Goal: Information Seeking & Learning: Learn about a topic

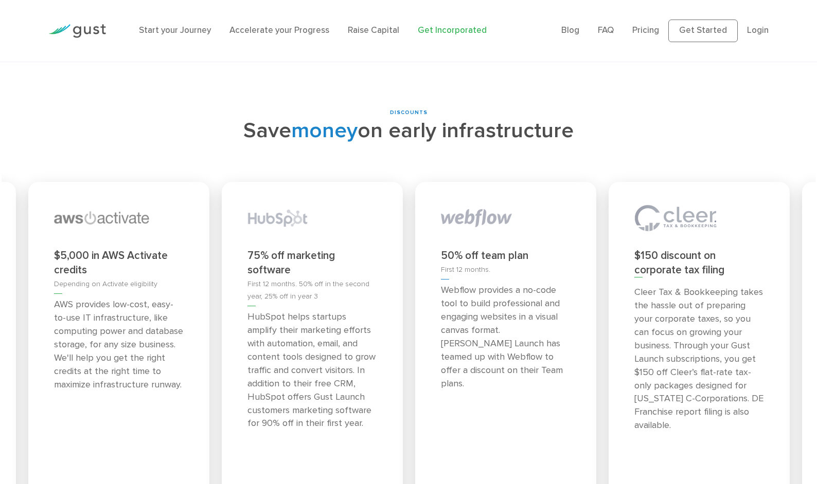
scroll to position [4289, 0]
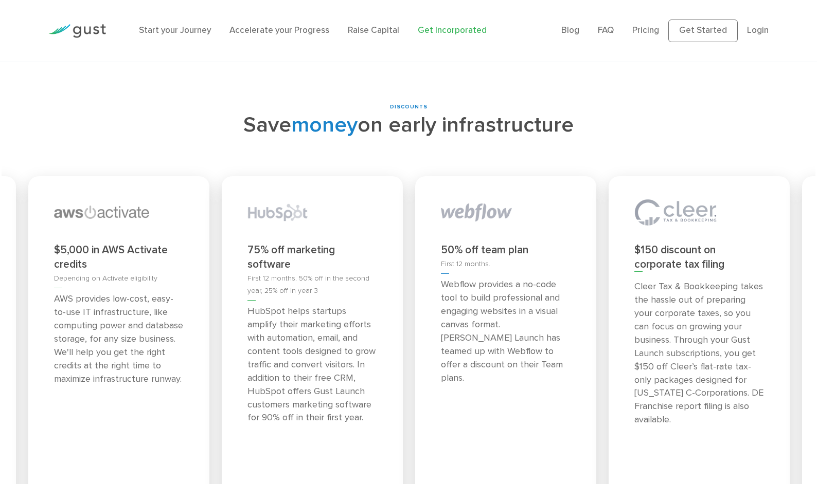
click at [465, 278] on p "Webflow provides a no-code tool to build professional and engaging websites in …" at bounding box center [506, 331] width 130 height 106
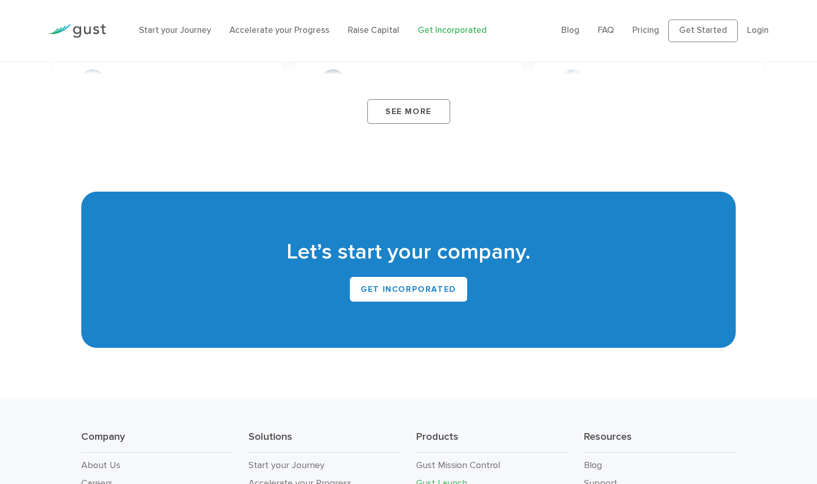
scroll to position [6188, 0]
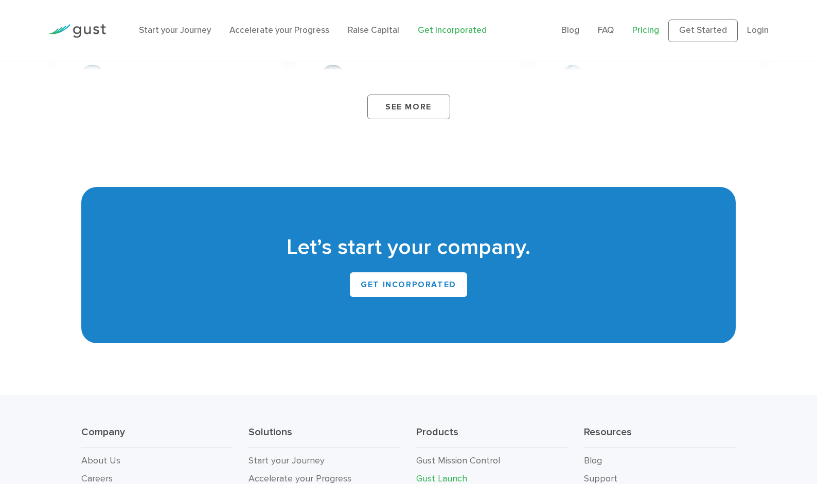
click at [652, 31] on link "Pricing" at bounding box center [645, 30] width 27 height 10
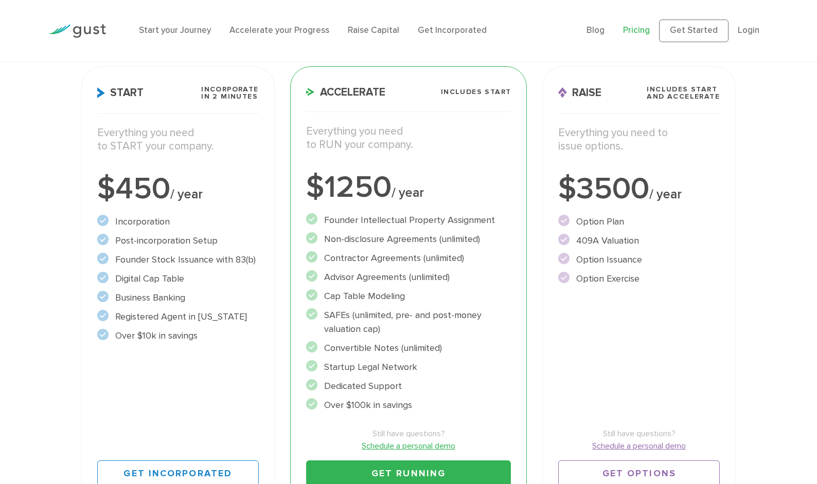
scroll to position [149, 0]
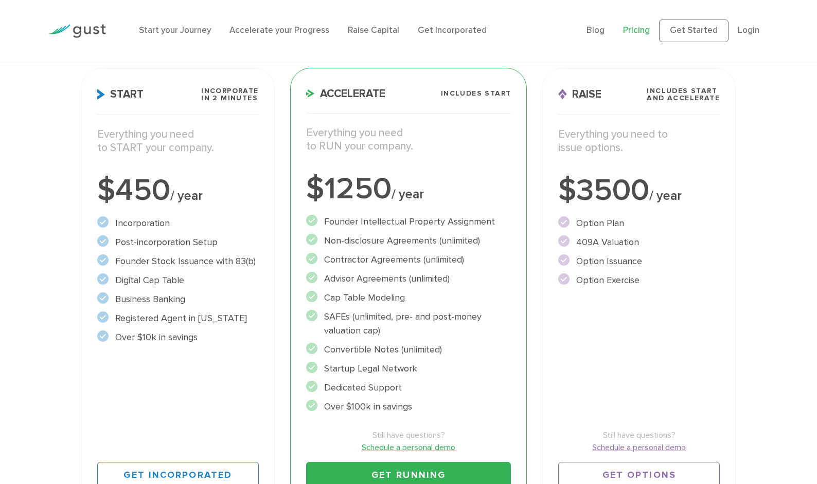
drag, startPoint x: 579, startPoint y: 224, endPoint x: 622, endPoint y: 227, distance: 42.8
click at [622, 227] on li "Option Plan" at bounding box center [638, 224] width 161 height 14
drag, startPoint x: 579, startPoint y: 240, endPoint x: 626, endPoint y: 282, distance: 63.4
click at [626, 282] on ul "Option Plan" at bounding box center [638, 252] width 161 height 71
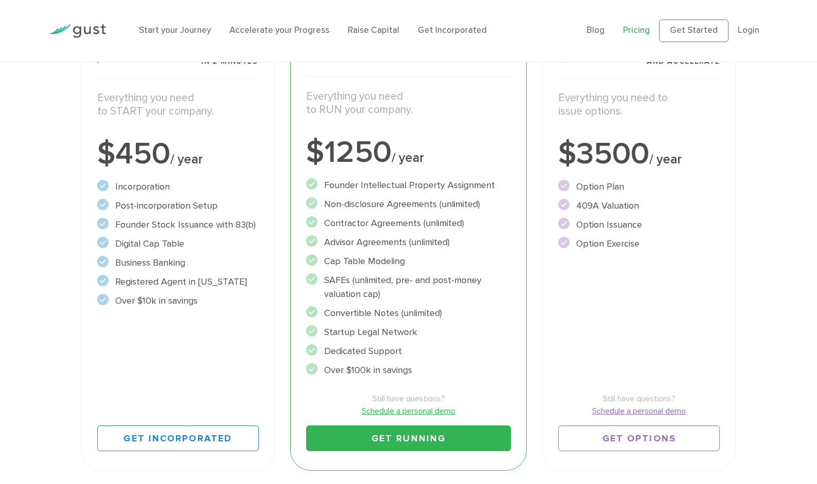
scroll to position [187, 0]
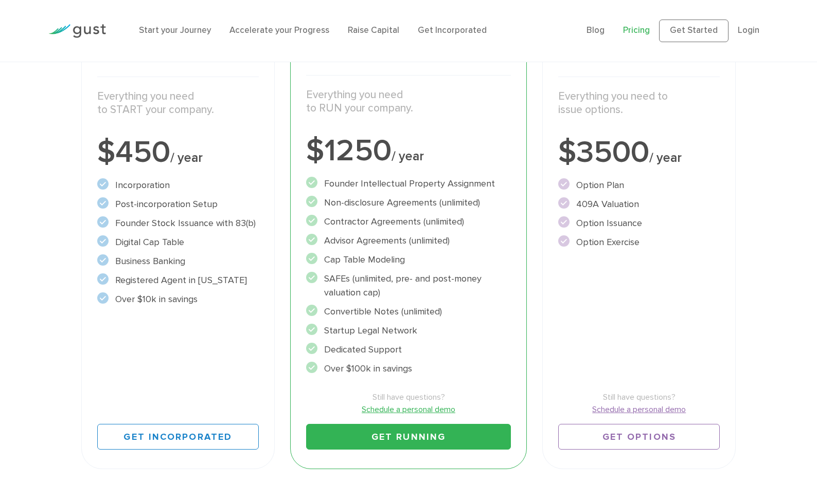
drag, startPoint x: 326, startPoint y: 277, endPoint x: 367, endPoint y: 295, distance: 44.9
click at [367, 295] on li "SAFEs (unlimited, pre- and post-money valuation cap)" at bounding box center [408, 286] width 205 height 28
drag, startPoint x: 323, startPoint y: 312, endPoint x: 458, endPoint y: 330, distance: 135.4
click at [458, 330] on ul "Founder Intellectual Property Assignment" at bounding box center [408, 276] width 205 height 199
click at [448, 329] on li "Startup Legal Network" at bounding box center [408, 331] width 205 height 14
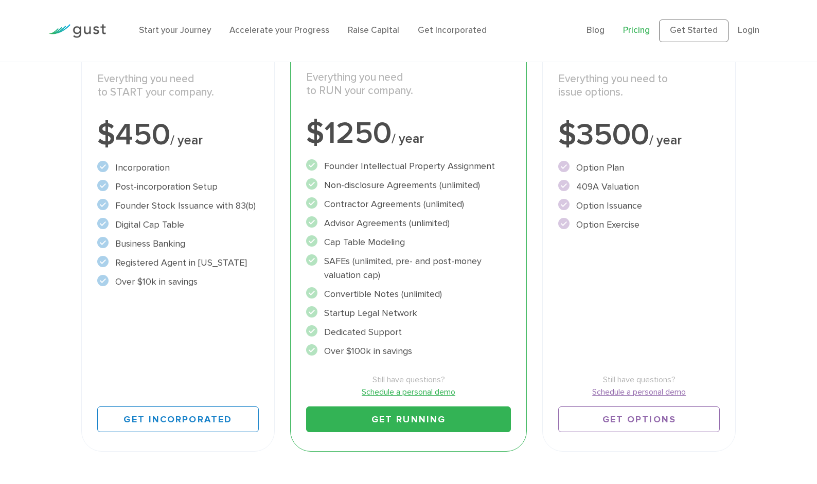
scroll to position [206, 0]
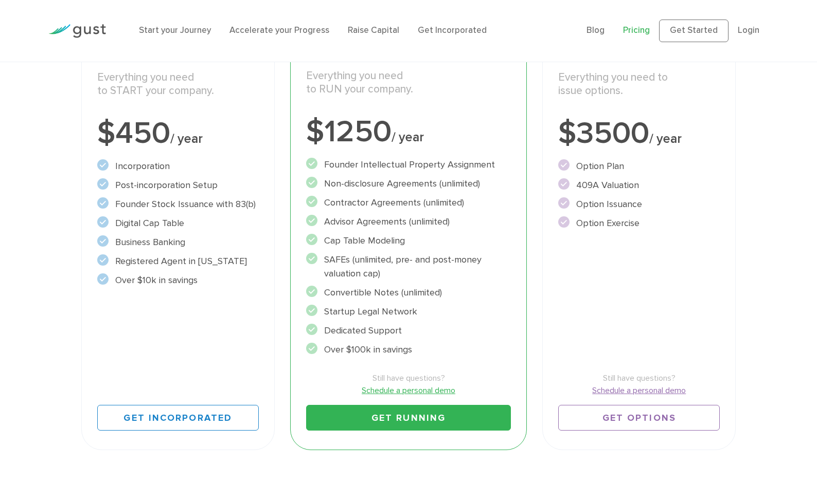
drag, startPoint x: 327, startPoint y: 329, endPoint x: 421, endPoint y: 352, distance: 97.0
click at [421, 352] on ul "Founder Intellectual Property Assignment" at bounding box center [408, 257] width 205 height 199
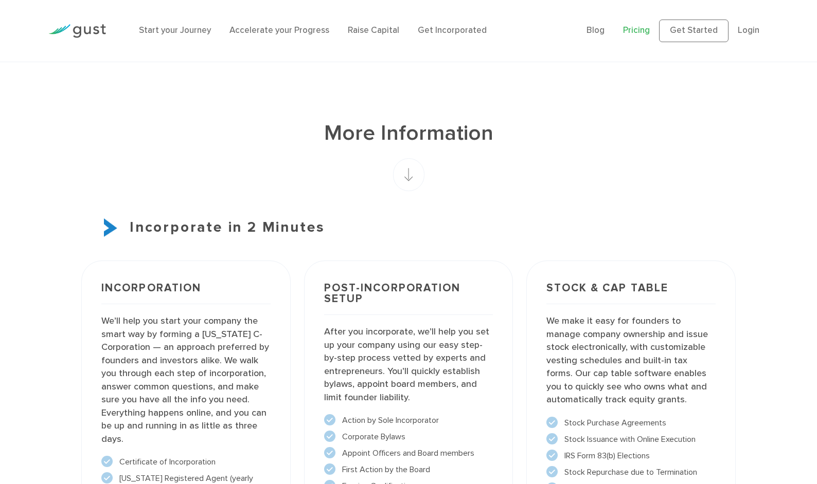
scroll to position [660, 0]
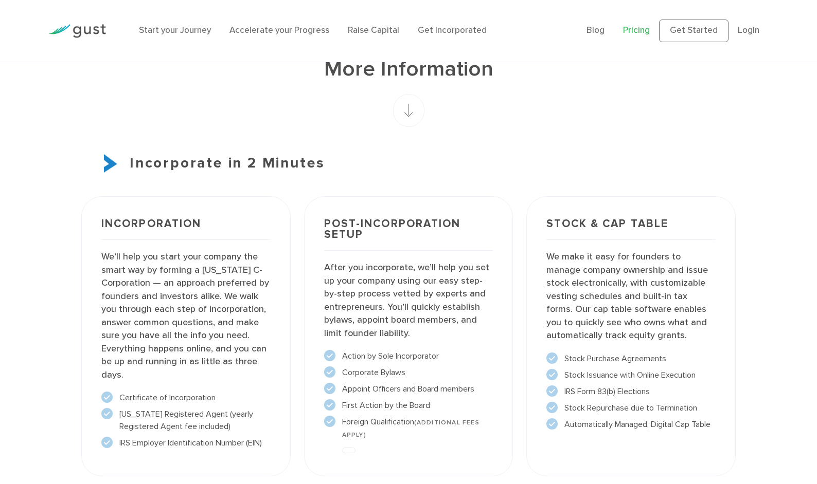
click at [407, 107] on rect at bounding box center [408, 110] width 31 height 33
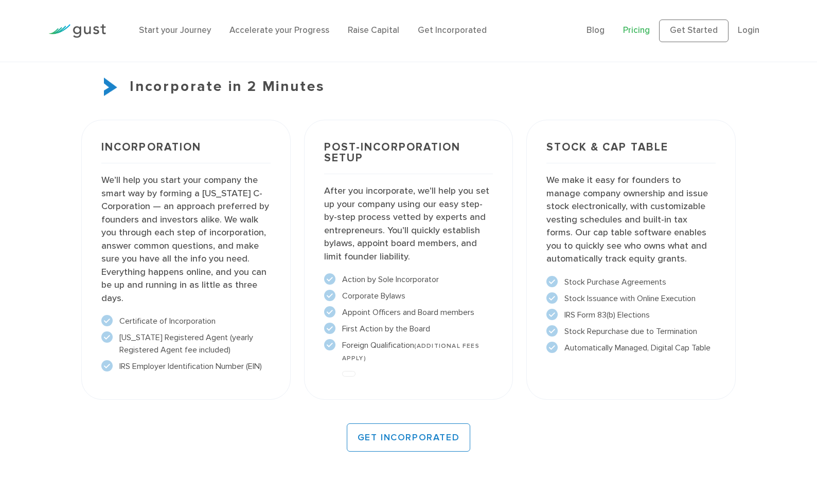
scroll to position [740, 0]
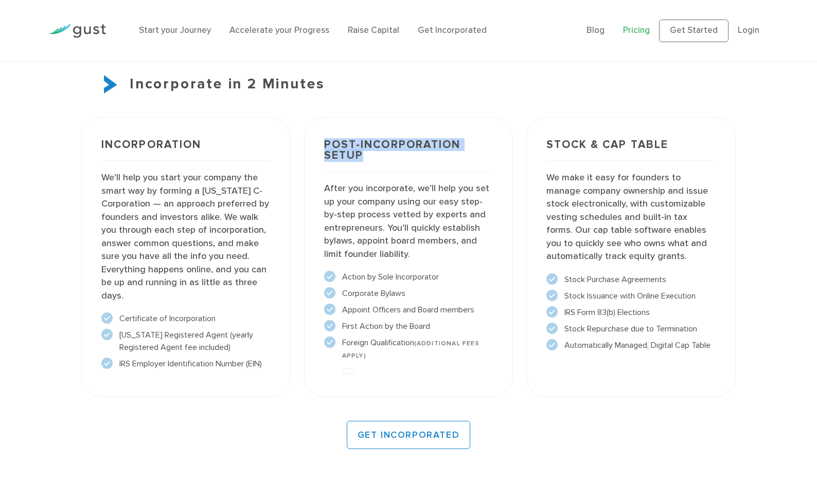
drag, startPoint x: 326, startPoint y: 143, endPoint x: 369, endPoint y: 164, distance: 47.2
click at [369, 164] on h3 "Post-incorporation setup" at bounding box center [408, 155] width 169 height 32
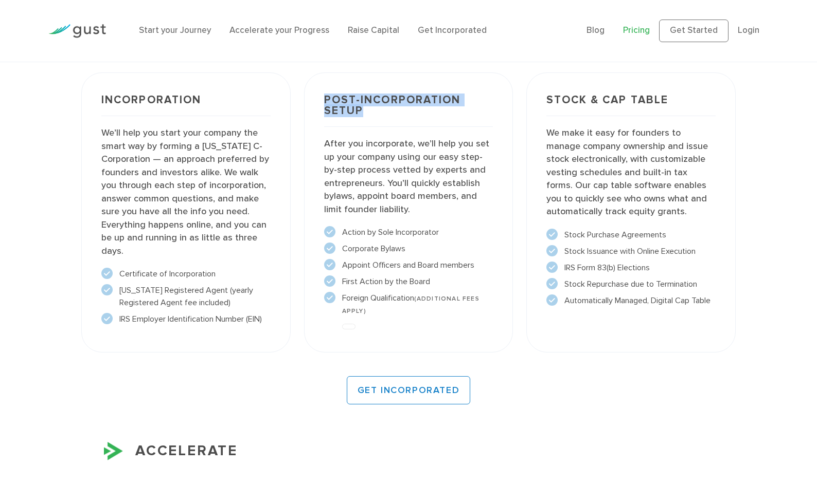
scroll to position [786, 0]
click at [339, 104] on h3 "Post-incorporation setup" at bounding box center [408, 109] width 169 height 32
drag, startPoint x: 323, startPoint y: 98, endPoint x: 369, endPoint y: 114, distance: 48.5
click at [369, 114] on div "Post-incorporation setup After you incorporate, we’ll help you set up your comp…" at bounding box center [408, 211] width 209 height 280
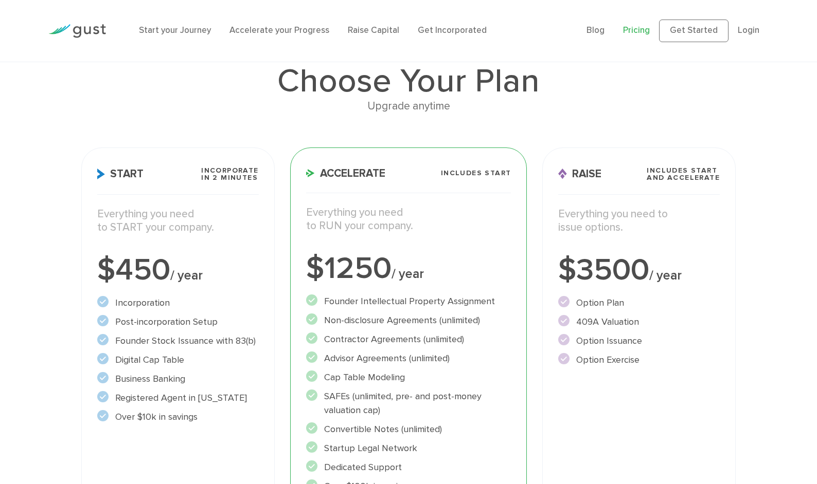
scroll to position [67, 0]
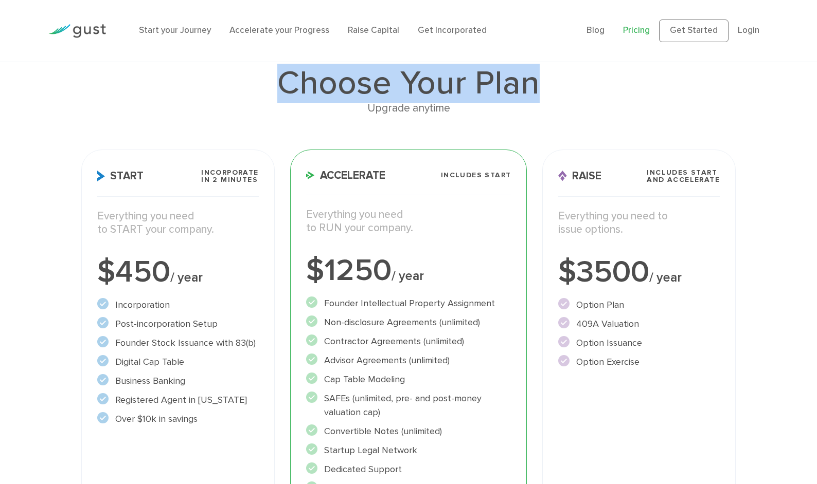
drag, startPoint x: 283, startPoint y: 86, endPoint x: 551, endPoint y: 98, distance: 267.7
click at [551, 98] on h1 "Choose Your Plan" at bounding box center [408, 83] width 654 height 33
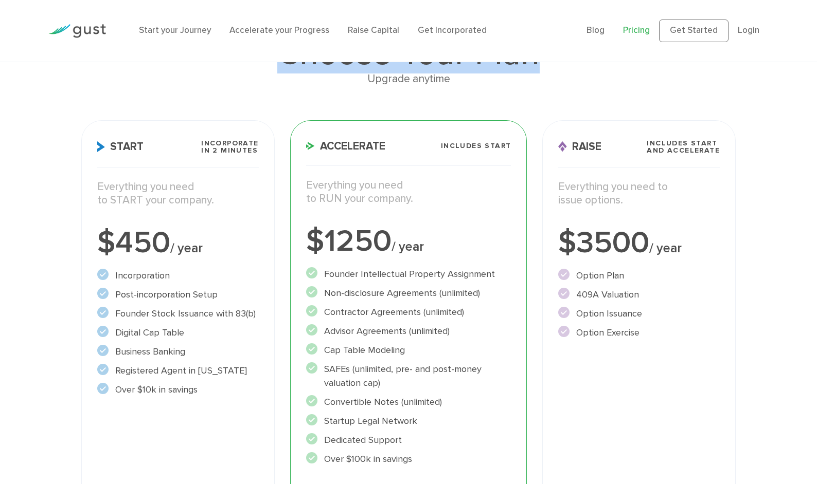
scroll to position [102, 0]
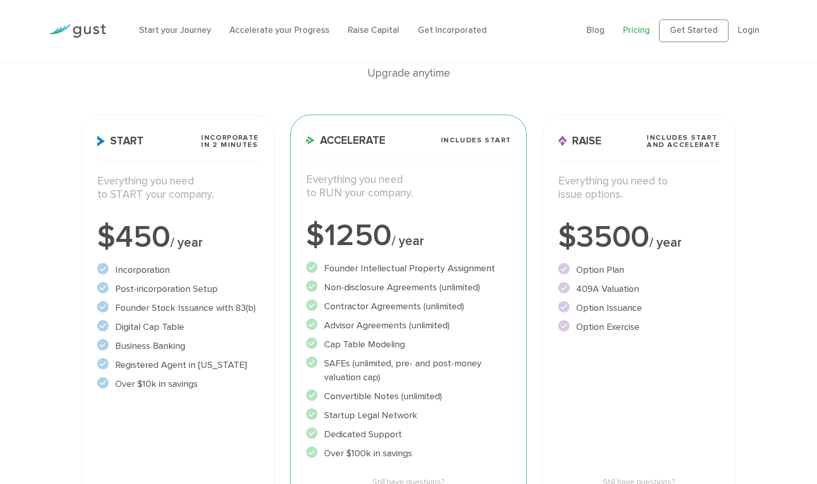
click at [532, 125] on div "Accelerate Includes START Everything you need to RUN your company. $1250 / year…" at bounding box center [408, 335] width 253 height 456
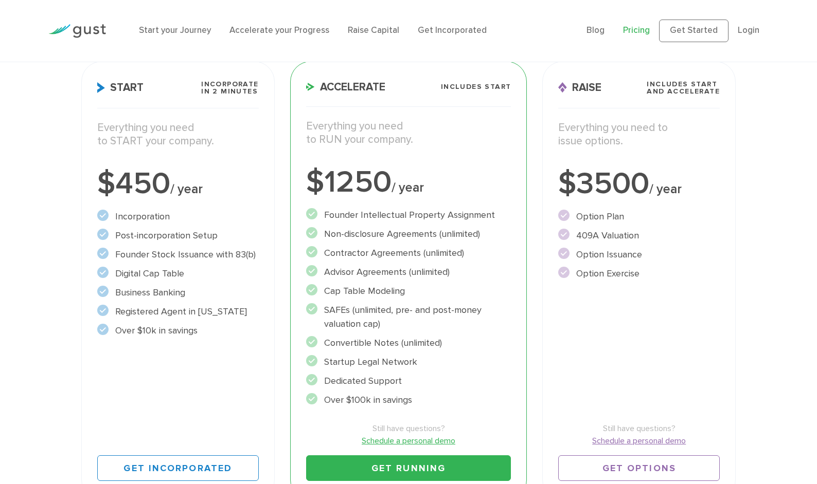
scroll to position [0, 0]
